Goal: Task Accomplishment & Management: Manage account settings

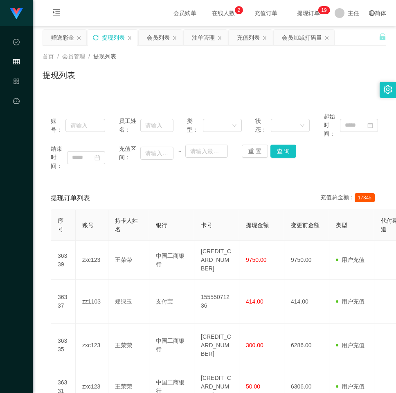
click at [97, 38] on icon "图标: sync" at bounding box center [96, 38] width 6 height 6
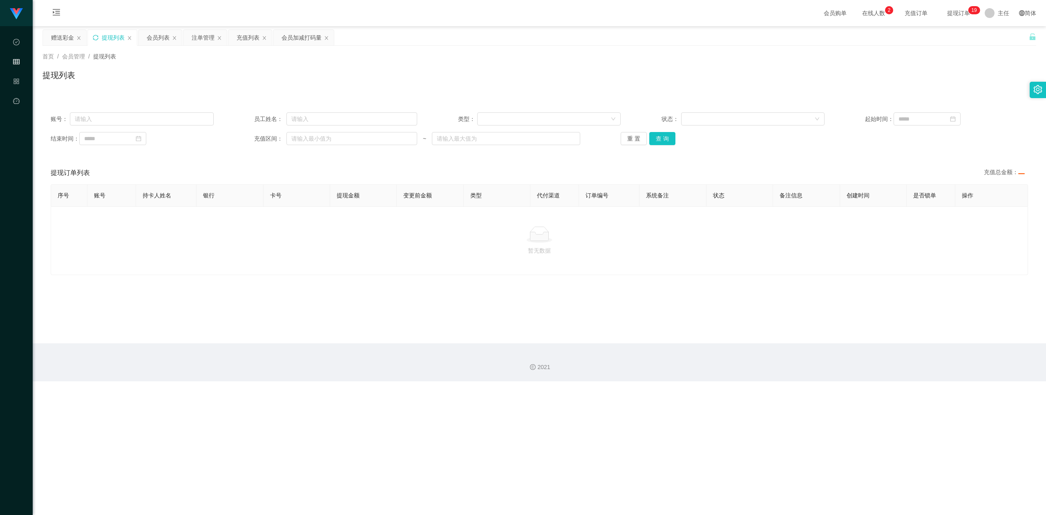
click at [99, 38] on icon "图标: sync" at bounding box center [96, 38] width 6 height 6
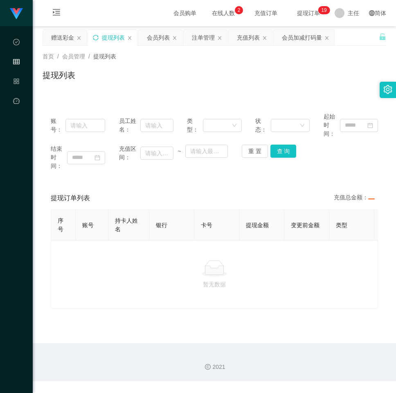
click at [297, 85] on div "提现列表" at bounding box center [214, 78] width 343 height 19
